Goal: Find specific page/section: Find specific page/section

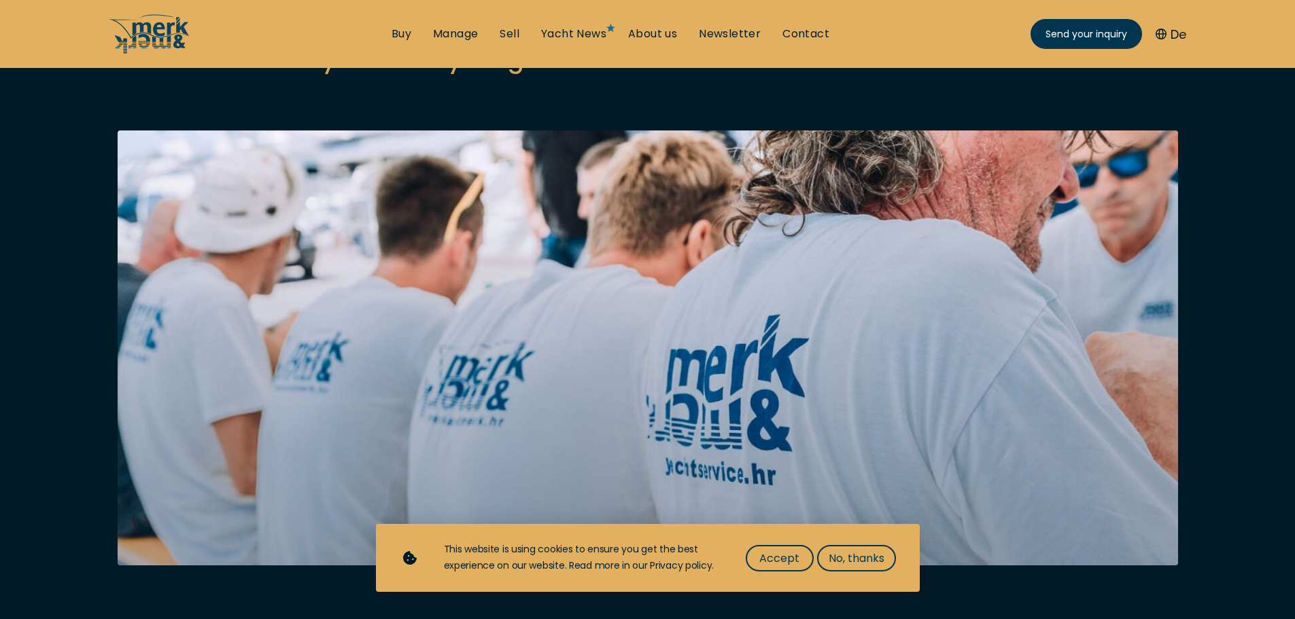
scroll to position [204, 0]
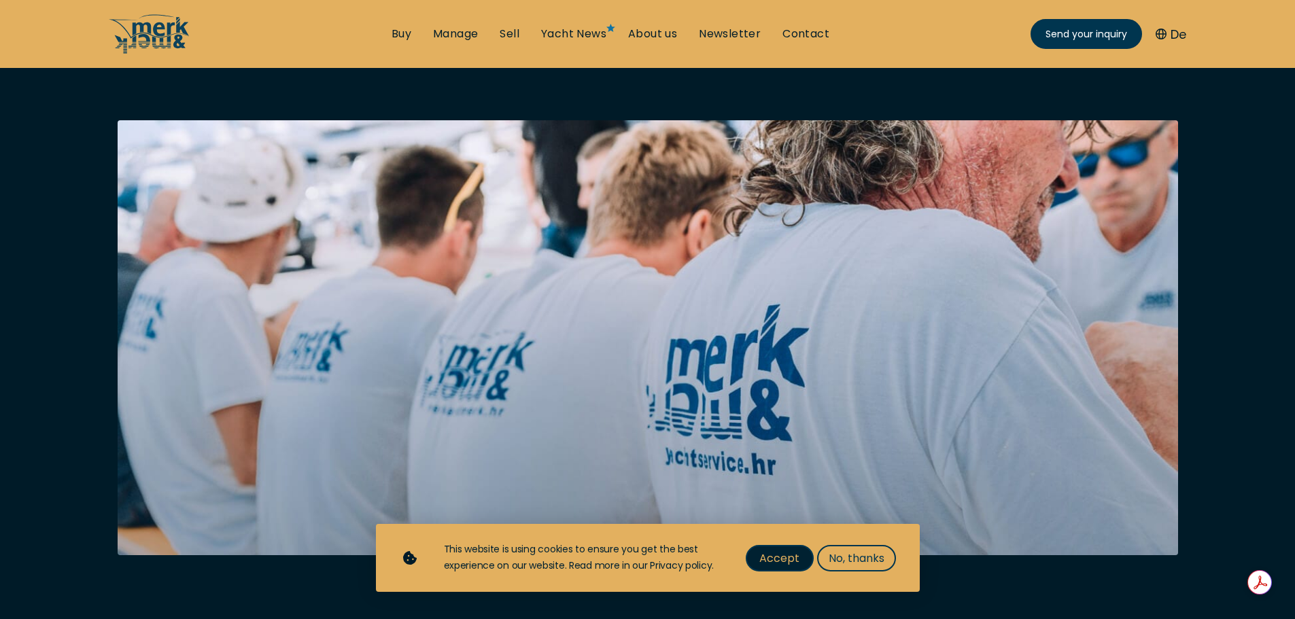
click at [774, 560] on span "Accept" at bounding box center [779, 558] width 40 height 17
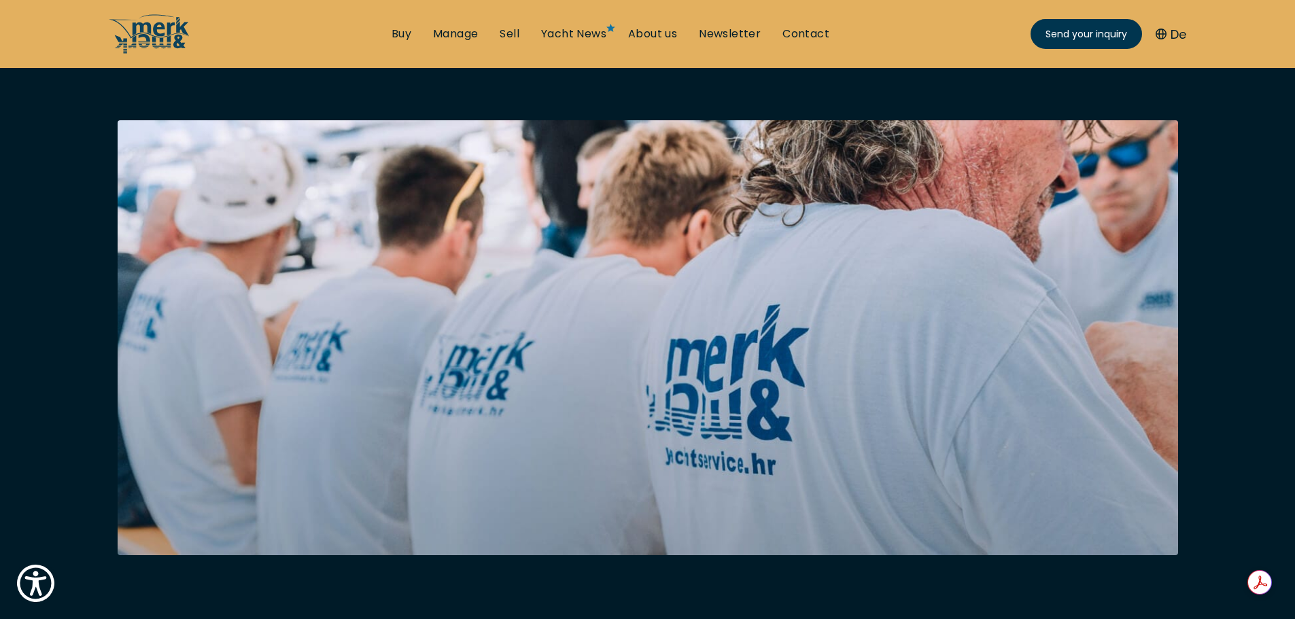
click at [1177, 29] on button "De" at bounding box center [1171, 34] width 31 height 18
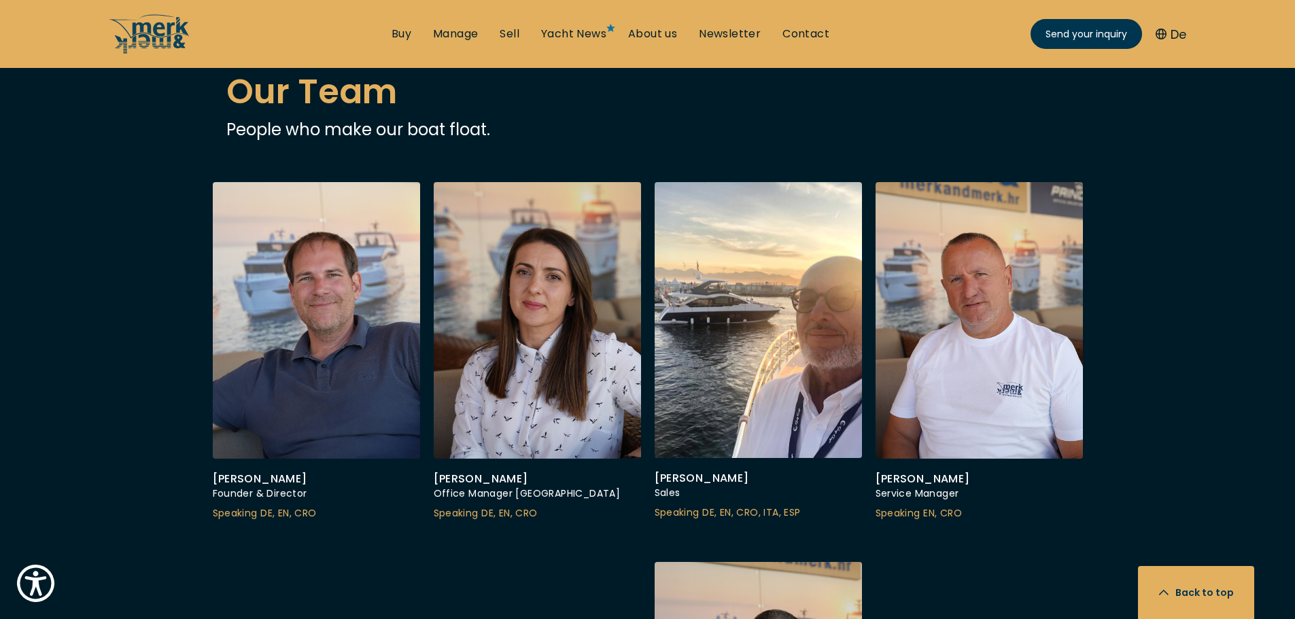
scroll to position [3807, 0]
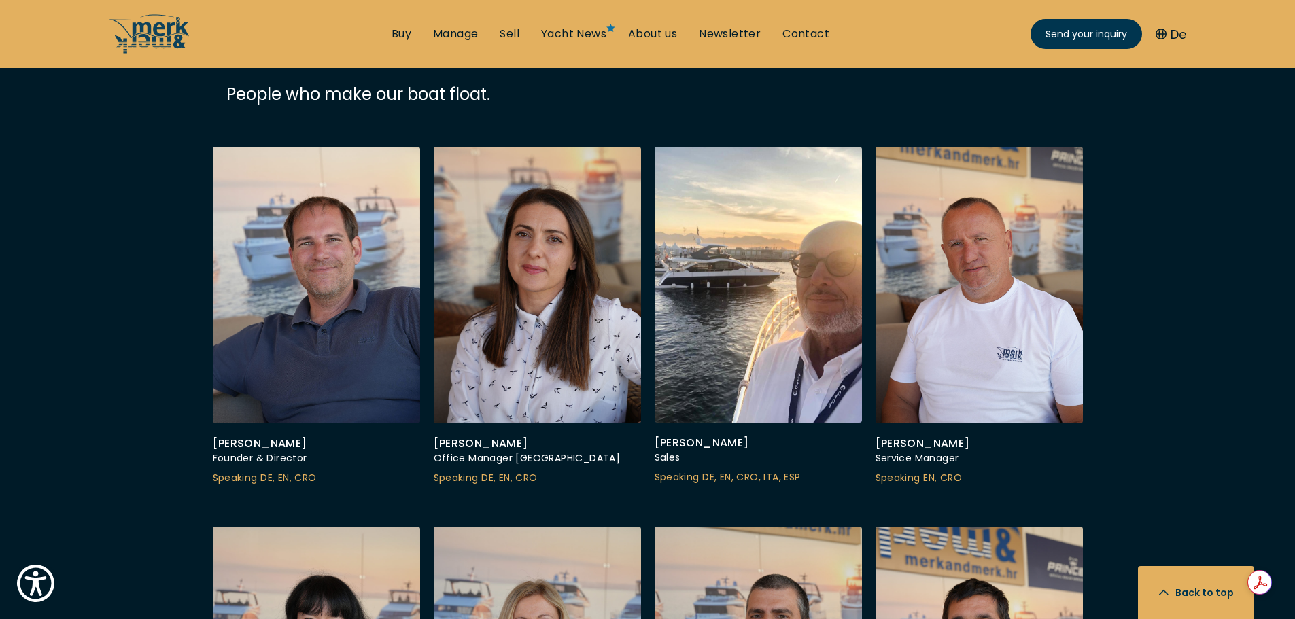
click at [551, 227] on div at bounding box center [537, 285] width 218 height 290
click at [466, 437] on div "[PERSON_NAME]" at bounding box center [537, 444] width 207 height 14
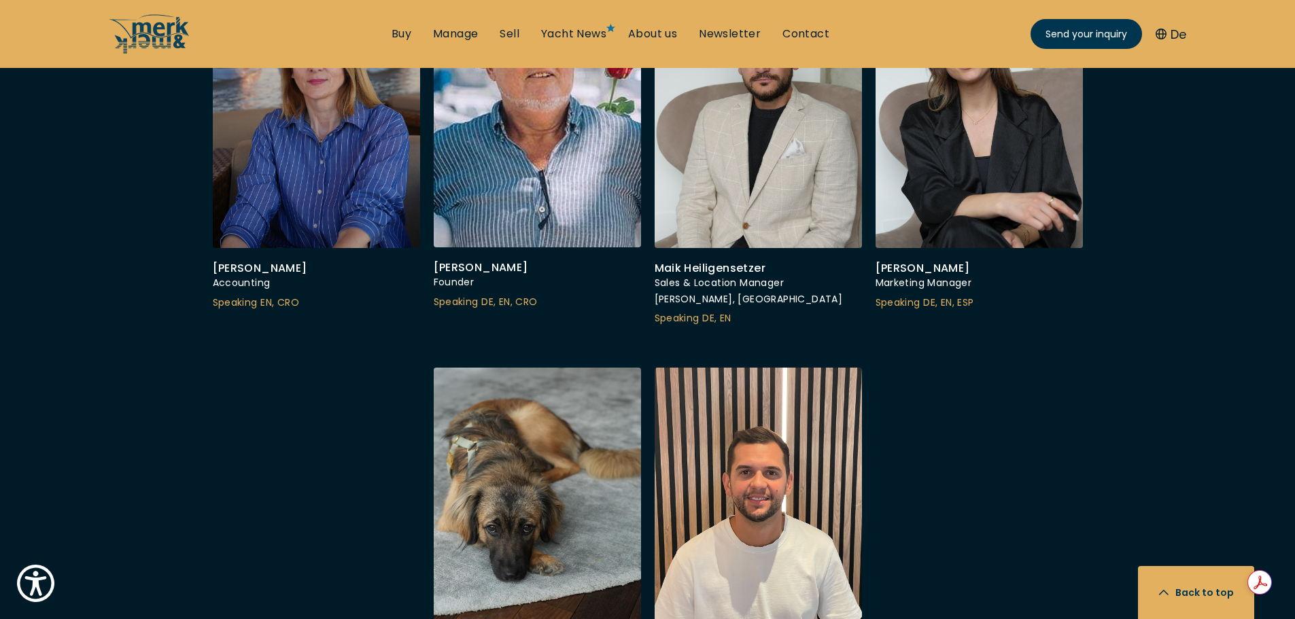
scroll to position [4895, 0]
